Goal: Communication & Community: Answer question/provide support

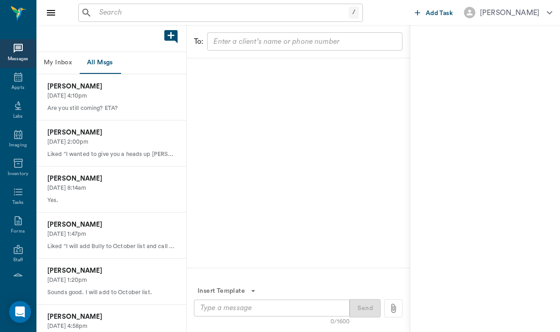
click at [104, 12] on input "text" at bounding box center [222, 12] width 253 height 13
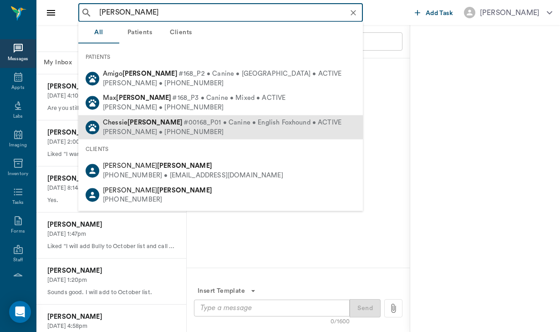
click at [131, 128] on div "[PERSON_NAME] • [PHONE_NUMBER]" at bounding box center [222, 132] width 239 height 10
type input "[PERSON_NAME]"
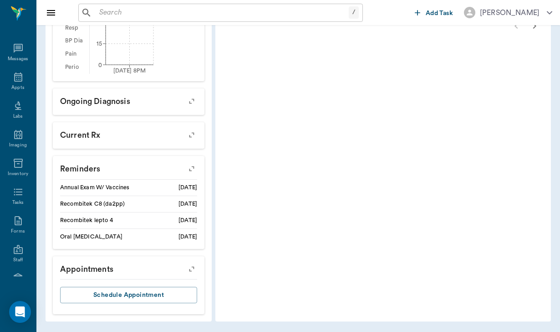
scroll to position [378, 0]
click at [123, 165] on p "Reminders" at bounding box center [129, 167] width 152 height 23
click at [121, 176] on p "Reminders" at bounding box center [129, 167] width 152 height 23
click at [188, 168] on icon "button" at bounding box center [191, 168] width 7 height 7
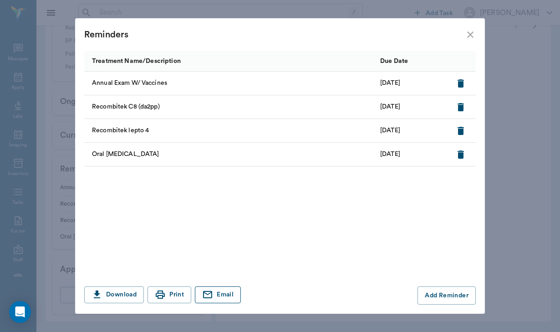
click at [218, 293] on button "Email" at bounding box center [218, 294] width 46 height 17
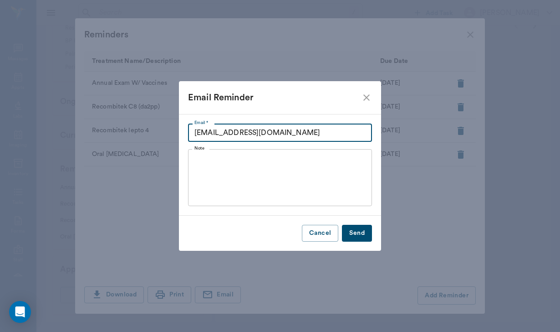
drag, startPoint x: 281, startPoint y: 132, endPoint x: 189, endPoint y: 128, distance: 91.6
click at [189, 128] on input "[EMAIL_ADDRESS][DOMAIN_NAME]" at bounding box center [280, 132] width 184 height 18
type input "[EMAIL_ADDRESS][DOMAIN_NAME]"
click at [215, 167] on textarea "Note" at bounding box center [279, 178] width 171 height 42
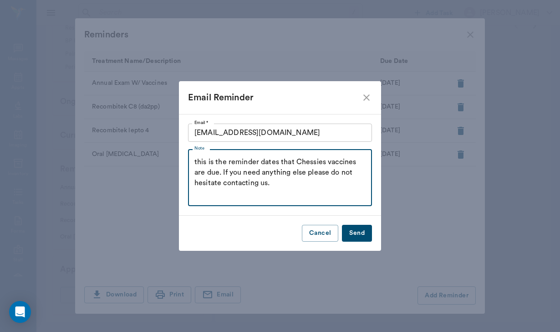
click at [198, 160] on textarea "this is the reminder dates that Chessies vaccines are due. If you need anything…" at bounding box center [279, 178] width 171 height 42
type textarea "This is the reminder dates that Chessies vaccines are due. If you need anything…"
click at [353, 236] on button "Send" at bounding box center [357, 233] width 30 height 17
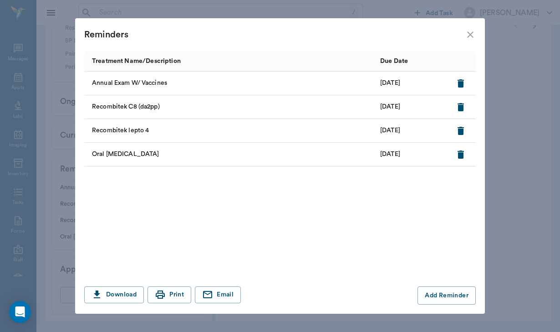
click at [464, 36] on div "Reminders" at bounding box center [274, 34] width 381 height 15
click at [472, 34] on icon "close" at bounding box center [470, 34] width 11 height 11
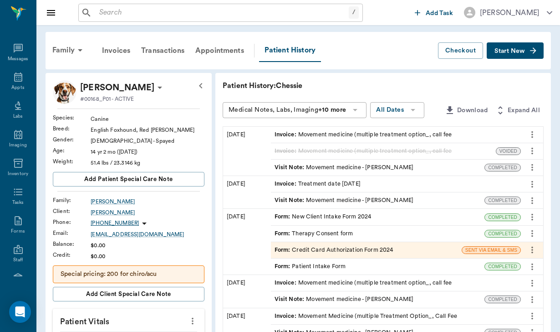
scroll to position [0, 0]
click at [123, 48] on div "Invoices" at bounding box center [116, 51] width 39 height 22
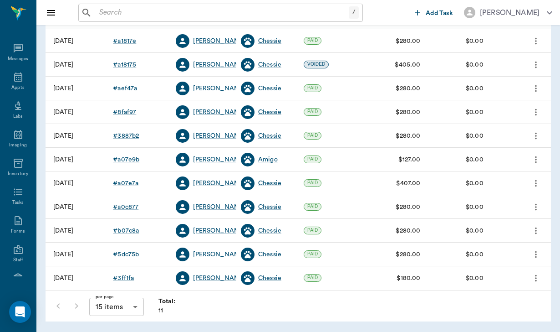
scroll to position [108, 0]
click at [136, 184] on div "# a07e7a" at bounding box center [126, 183] width 26 height 9
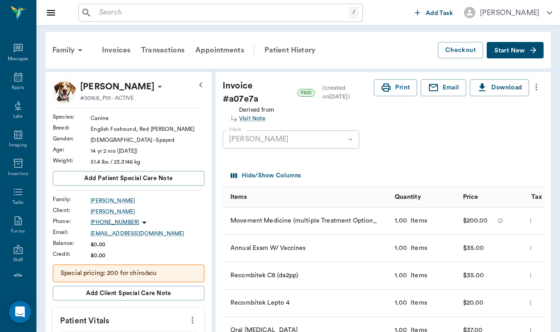
click at [445, 89] on button "Email" at bounding box center [444, 87] width 46 height 17
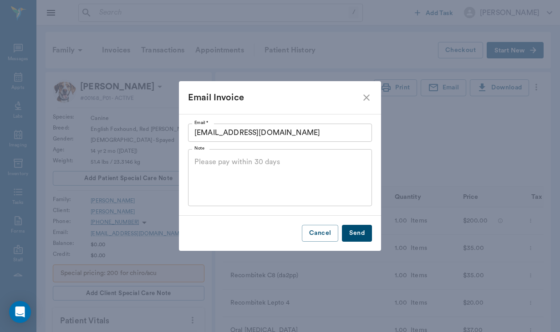
click at [220, 161] on textarea "Note" at bounding box center [279, 178] width 171 height 42
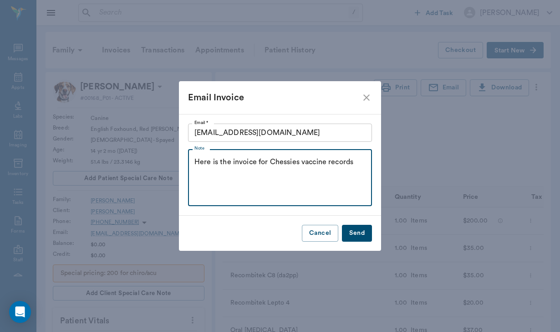
type textarea "Here is the invoice for Chessies vaccine records"
click at [359, 234] on button "Send" at bounding box center [357, 233] width 30 height 17
